Goal: Information Seeking & Learning: Learn about a topic

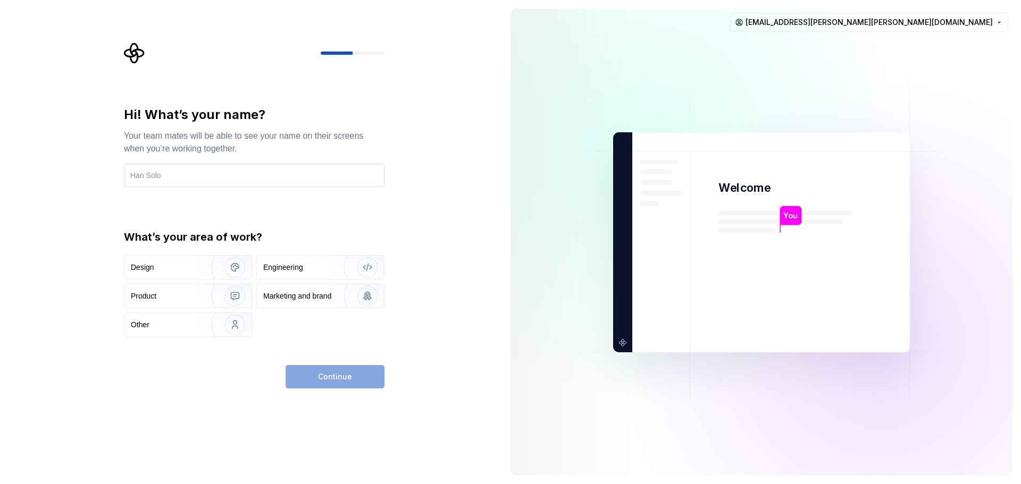
click at [252, 176] on input "text" at bounding box center [254, 175] width 260 height 23
type input "Arun Martin"
click at [190, 299] on div "Product" at bounding box center [165, 296] width 68 height 11
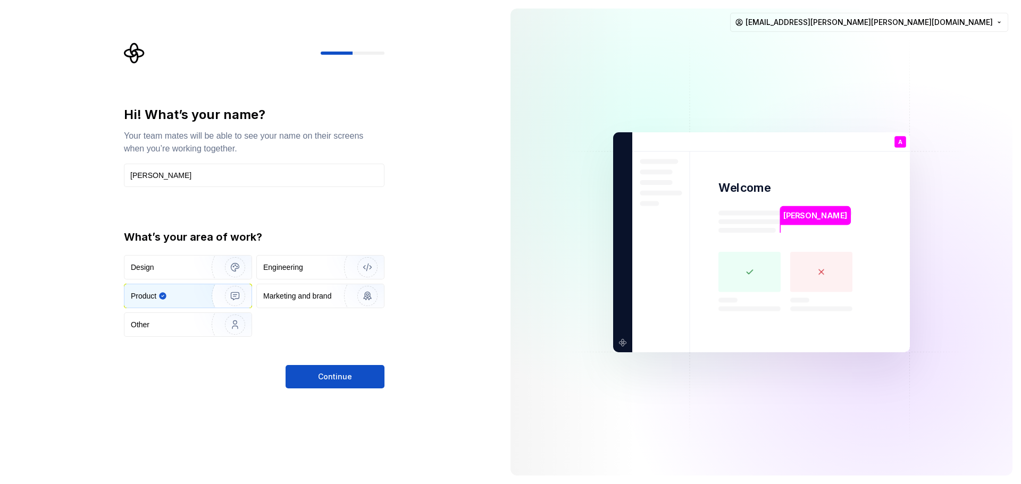
click at [190, 299] on div "Product" at bounding box center [170, 296] width 79 height 11
click at [310, 268] on div "Engineering" at bounding box center [304, 267] width 82 height 11
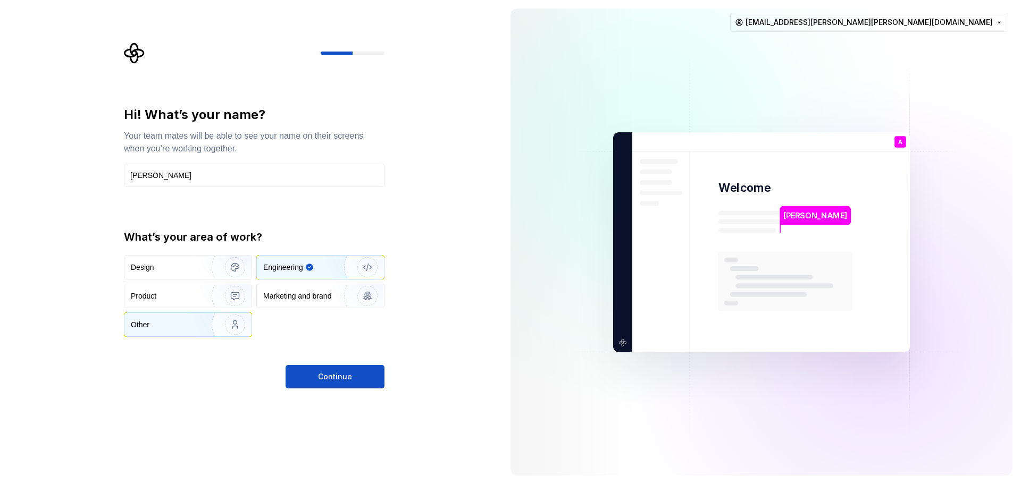
click at [178, 330] on div "Other" at bounding box center [161, 324] width 61 height 11
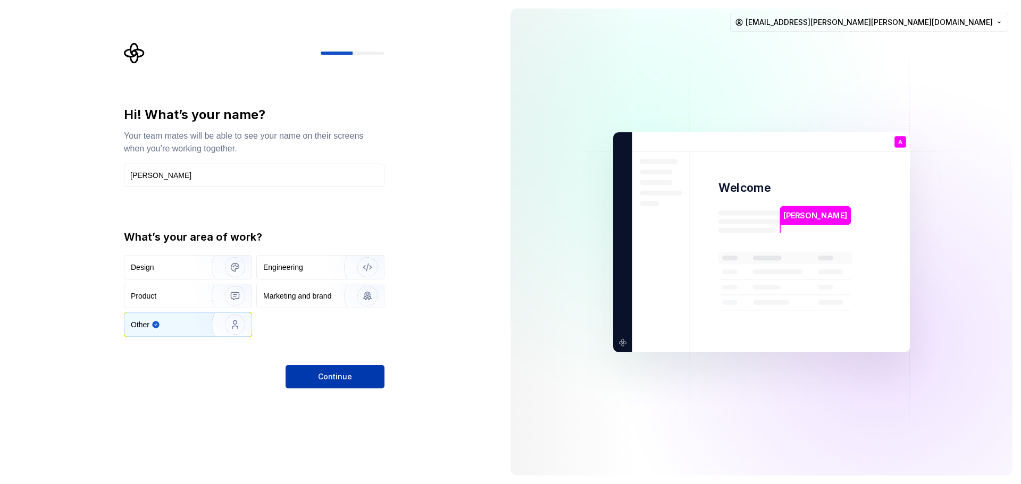
click at [323, 380] on span "Continue" at bounding box center [335, 377] width 34 height 11
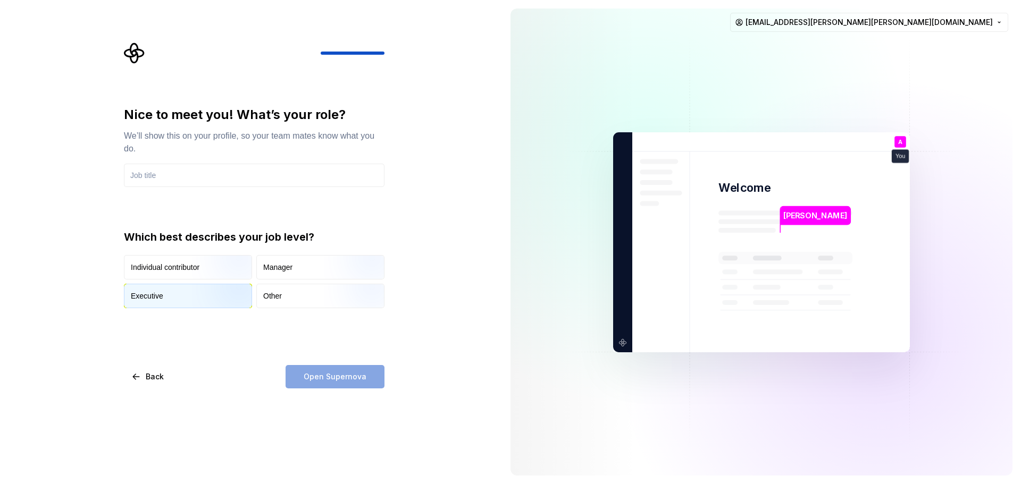
click at [172, 288] on div "Executive" at bounding box center [187, 295] width 127 height 23
click at [145, 174] on input "text" at bounding box center [254, 175] width 260 height 23
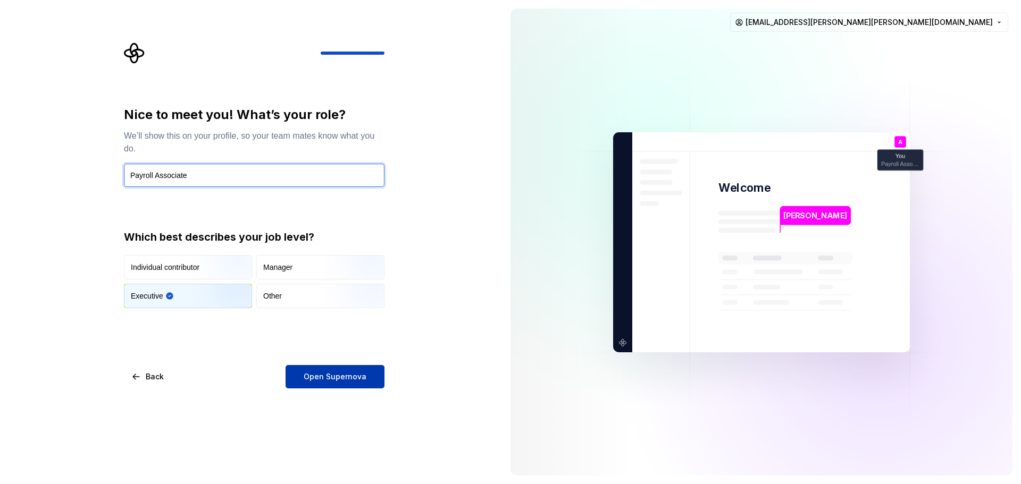
type input "Payroll Associate"
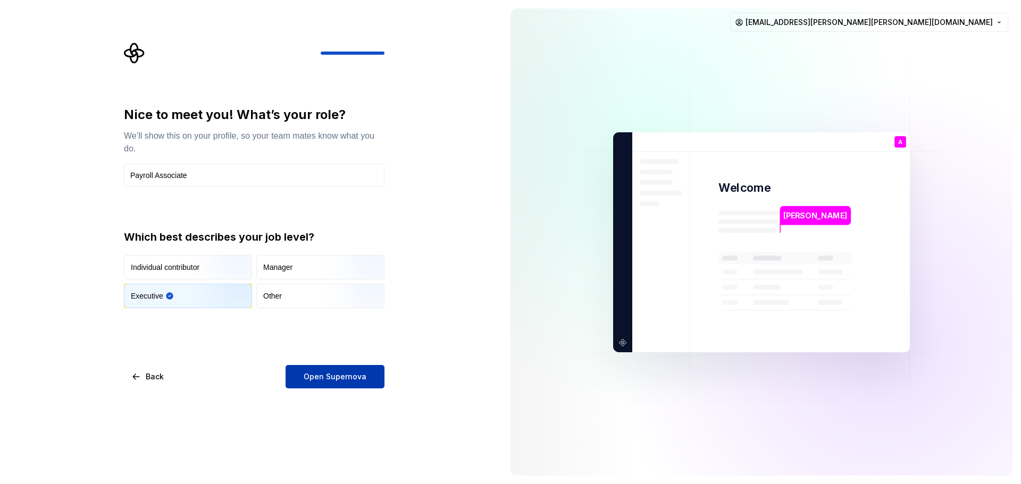
click at [339, 380] on span "Open Supernova" at bounding box center [335, 377] width 63 height 11
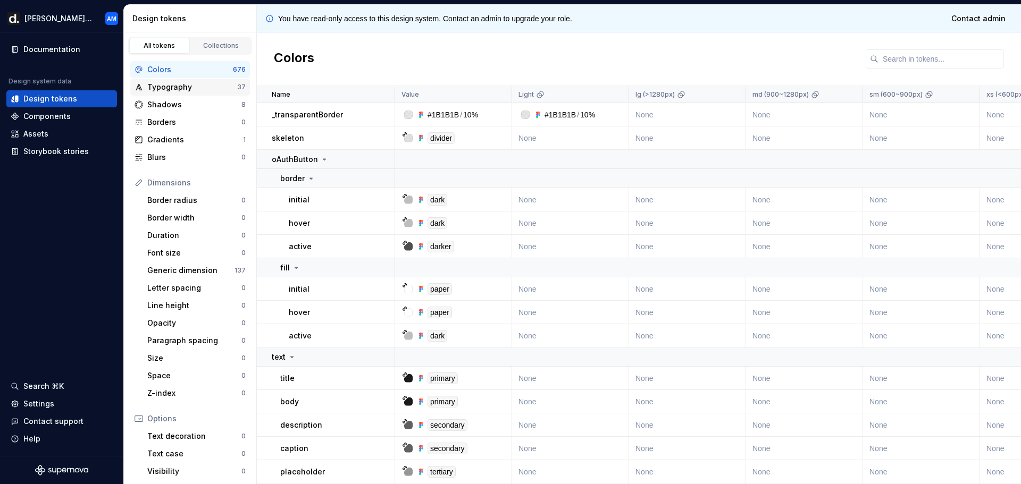
click at [176, 90] on div "Typography" at bounding box center [192, 87] width 90 height 11
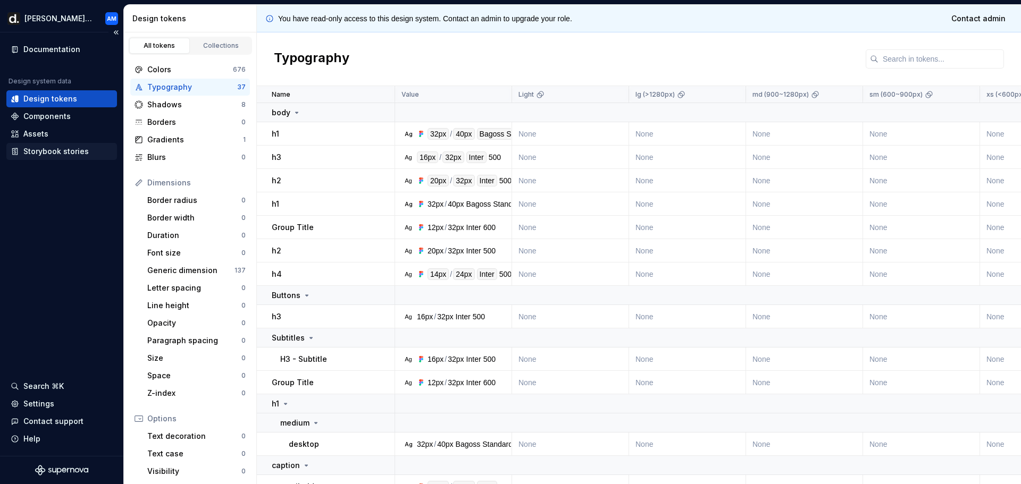
click at [49, 150] on div "Storybook stories" at bounding box center [55, 151] width 65 height 11
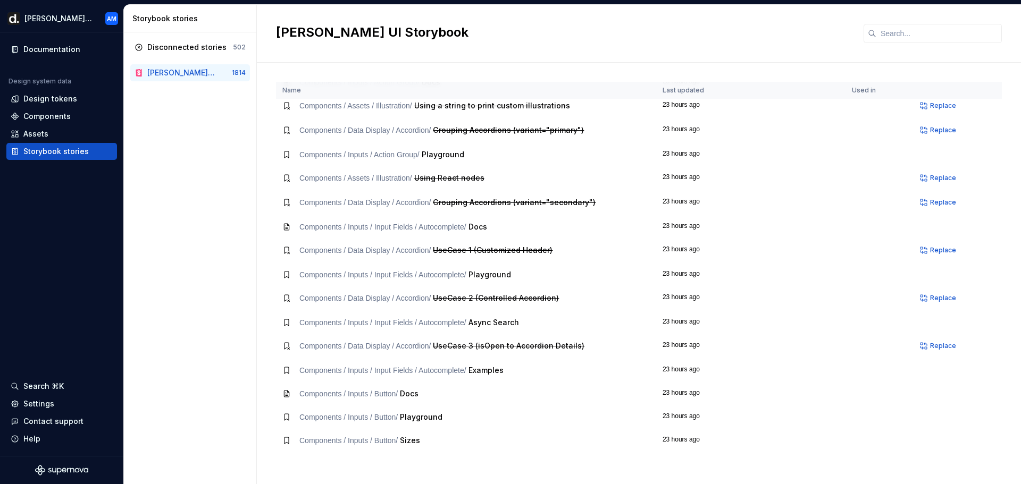
scroll to position [797, 0]
